Goal: Find contact information: Find contact information

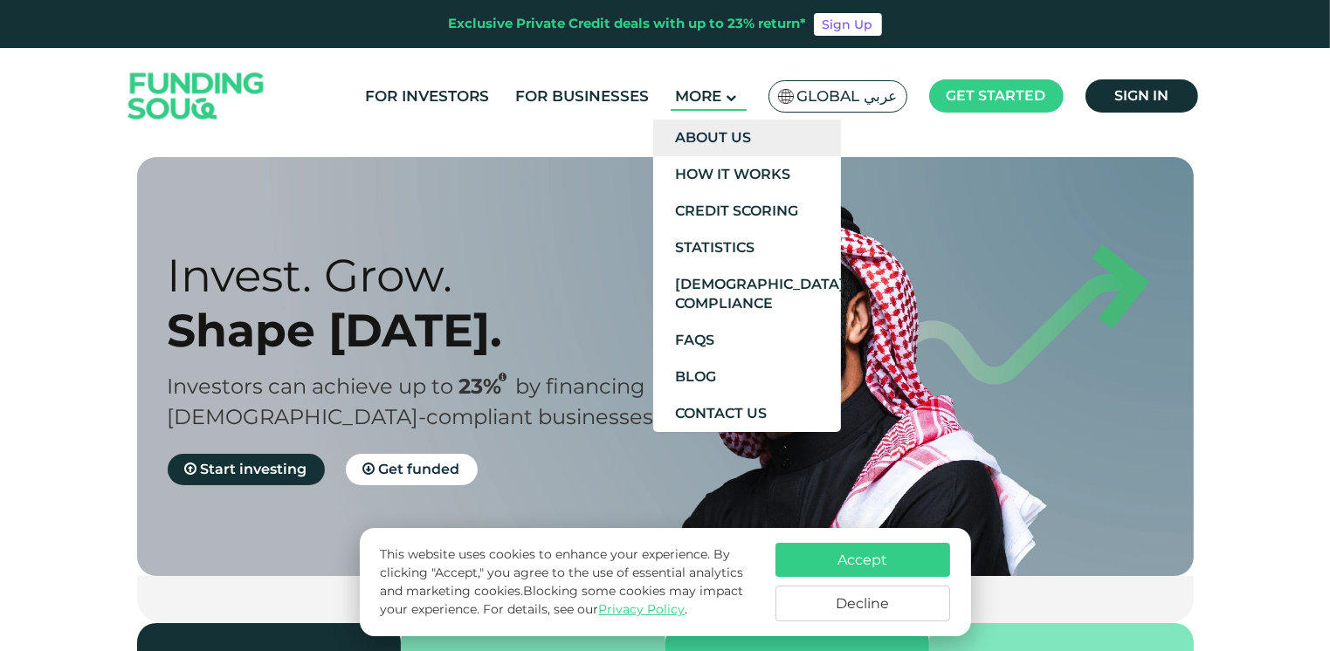
click at [761, 142] on link "About Us" at bounding box center [747, 138] width 188 height 37
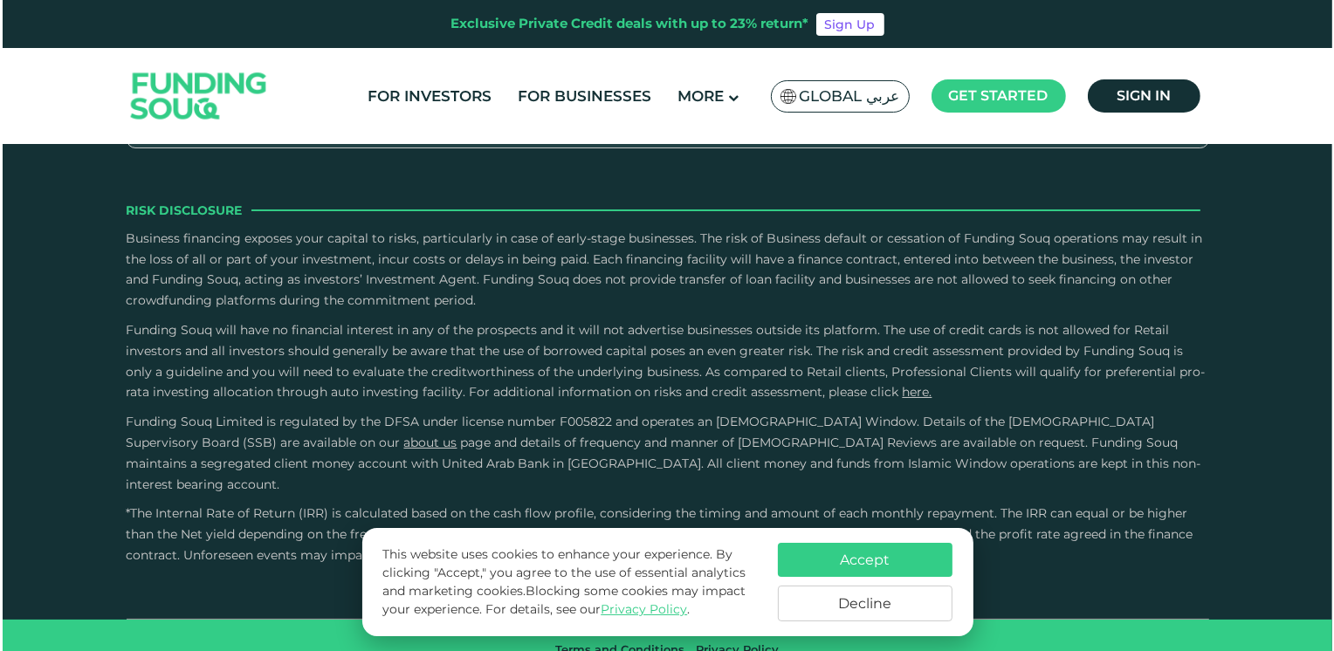
scroll to position [2881, 0]
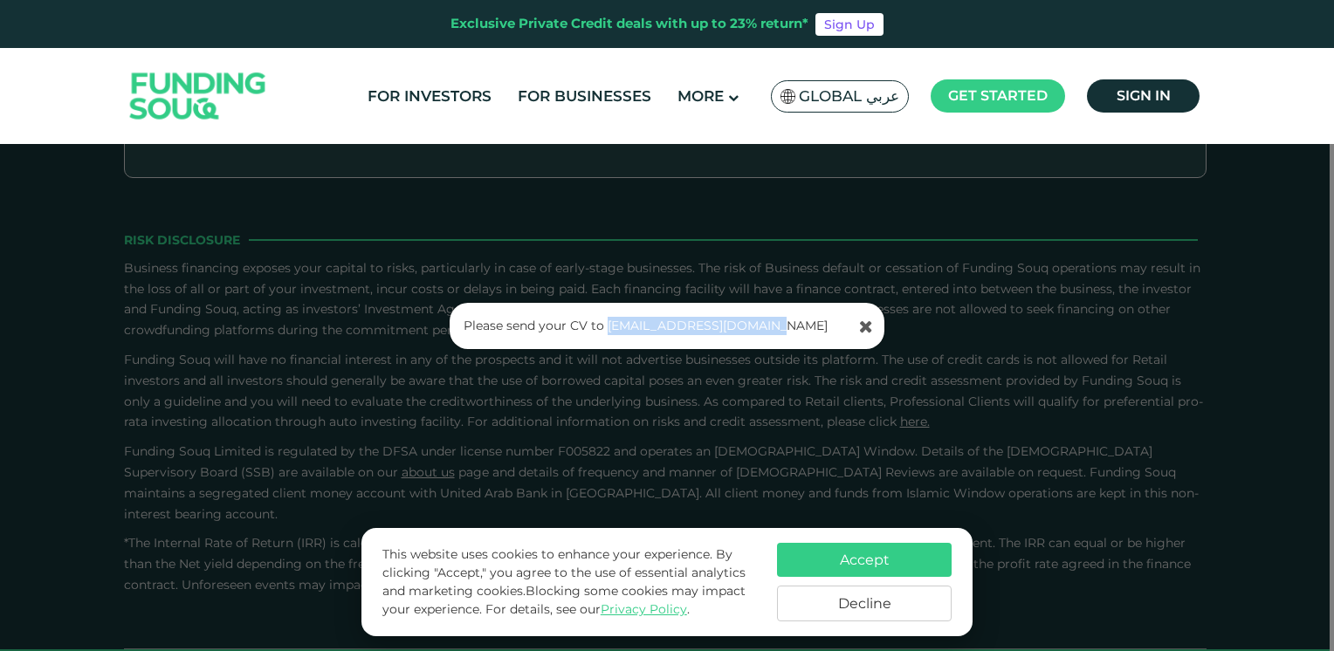
drag, startPoint x: 781, startPoint y: 323, endPoint x: 606, endPoint y: 318, distance: 174.7
click at [606, 318] on p "Please send your CV to [EMAIL_ADDRESS][DOMAIN_NAME]" at bounding box center [668, 326] width 409 height 18
copy link "[EMAIL_ADDRESS][DOMAIN_NAME]"
